Goal: Find specific page/section

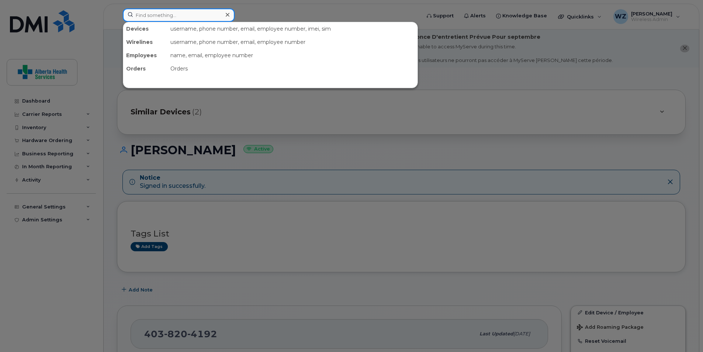
paste input "4035480764"
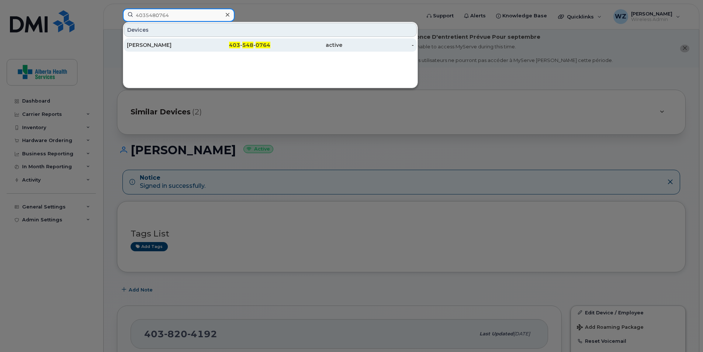
type input "4035480764"
click at [178, 49] on div "[PERSON_NAME]" at bounding box center [163, 44] width 72 height 13
